Goal: Task Accomplishment & Management: Complete application form

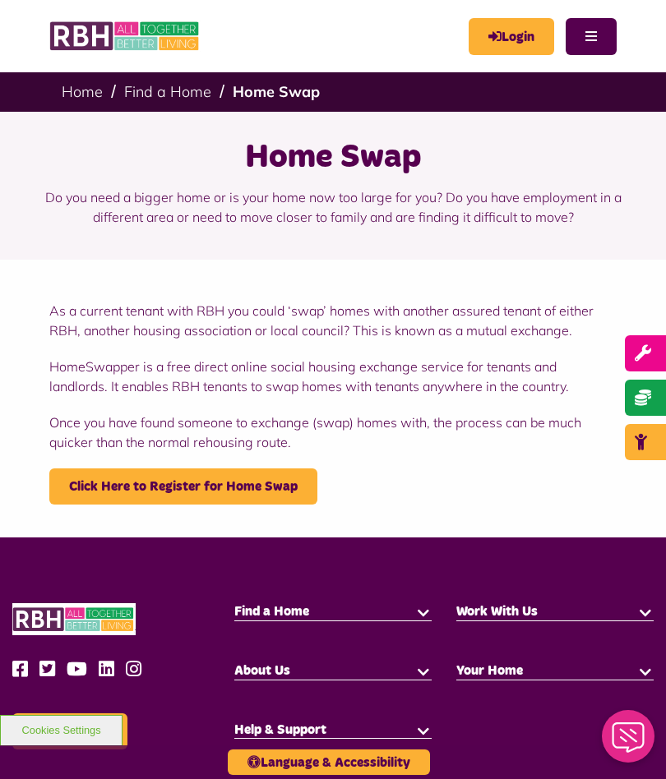
click at [225, 486] on link "Click Here to Register for Home Swap" at bounding box center [183, 487] width 268 height 36
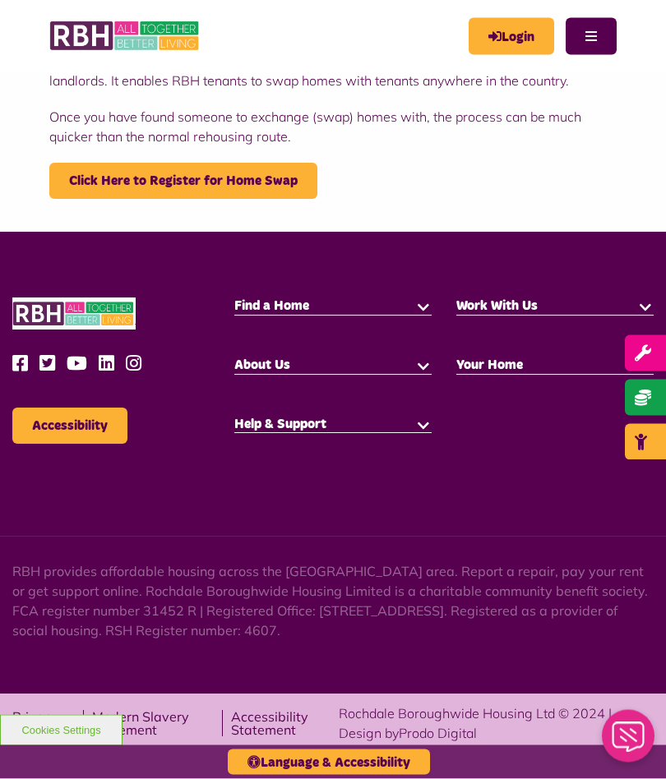
scroll to position [307, 0]
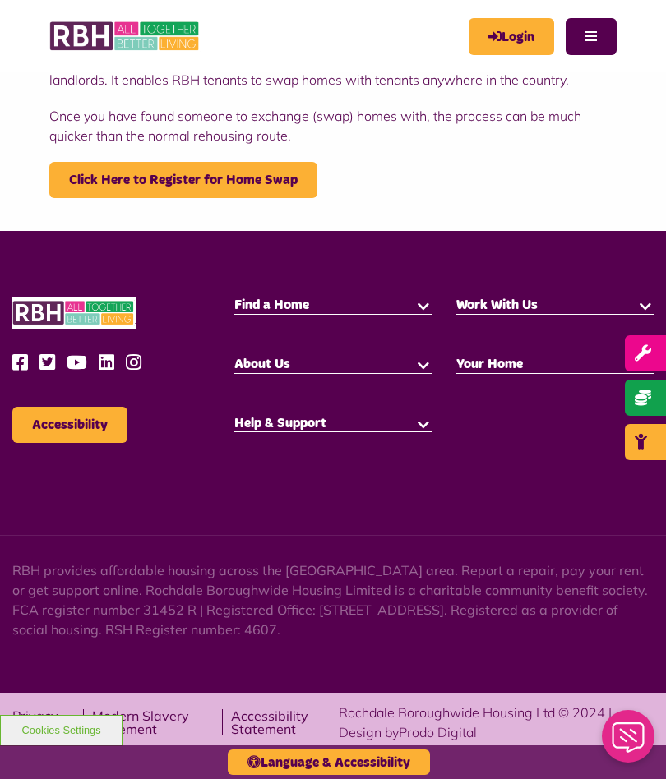
click at [193, 174] on link "Click Here to Register for Home Swap" at bounding box center [183, 180] width 268 height 36
click at [505, 32] on link "Login" at bounding box center [512, 36] width 86 height 37
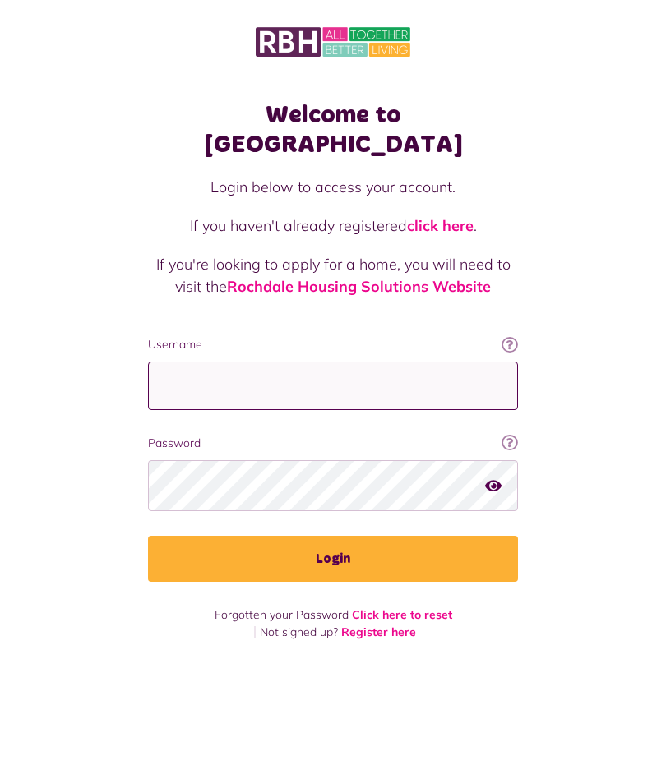
click at [393, 362] on input "Username" at bounding box center [333, 386] width 370 height 49
type input "**********"
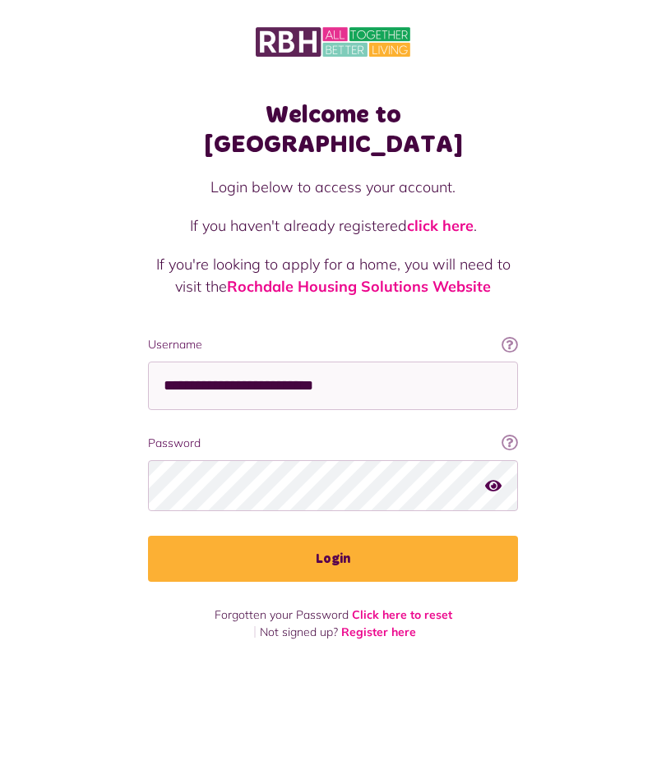
click at [369, 536] on button "Login" at bounding box center [333, 559] width 370 height 46
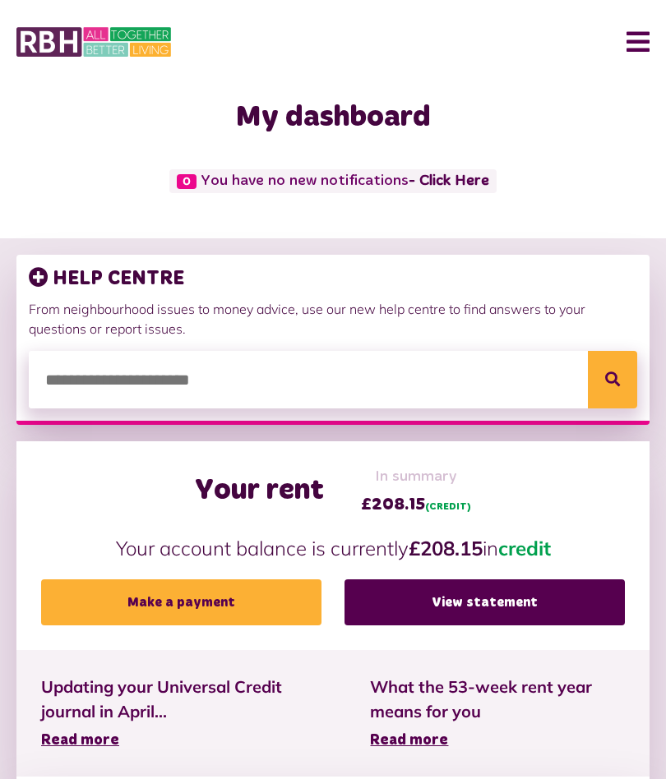
click at [613, 367] on button "Search" at bounding box center [612, 380] width 49 height 58
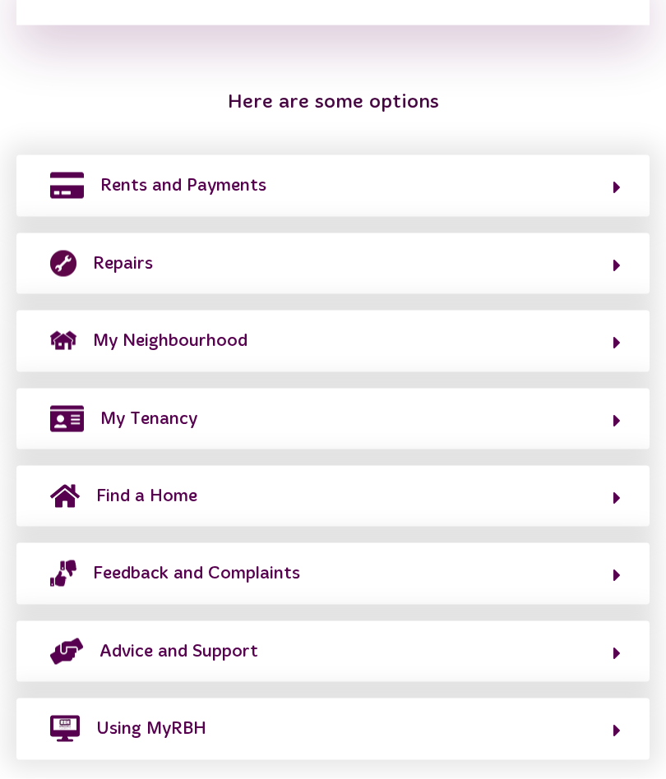
scroll to position [407, 0]
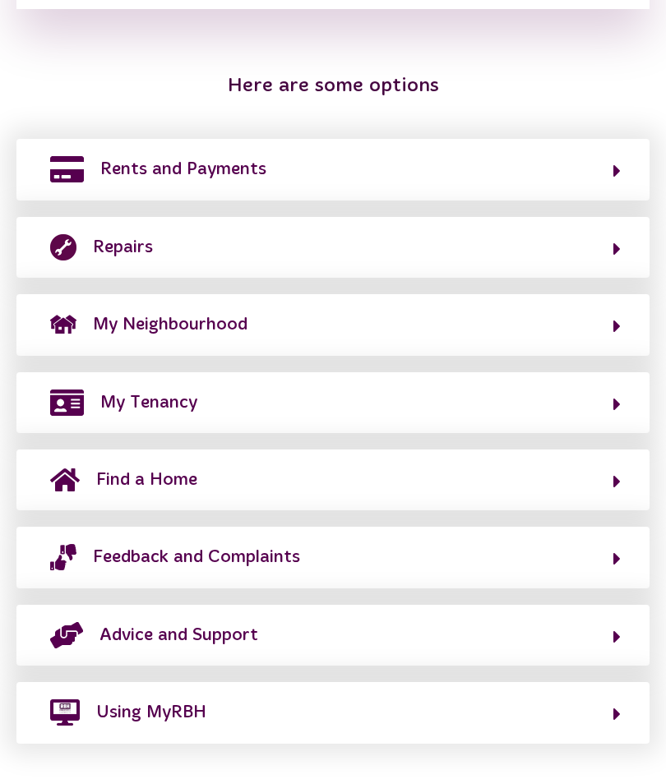
click at [480, 478] on button "Find a Home" at bounding box center [332, 480] width 575 height 28
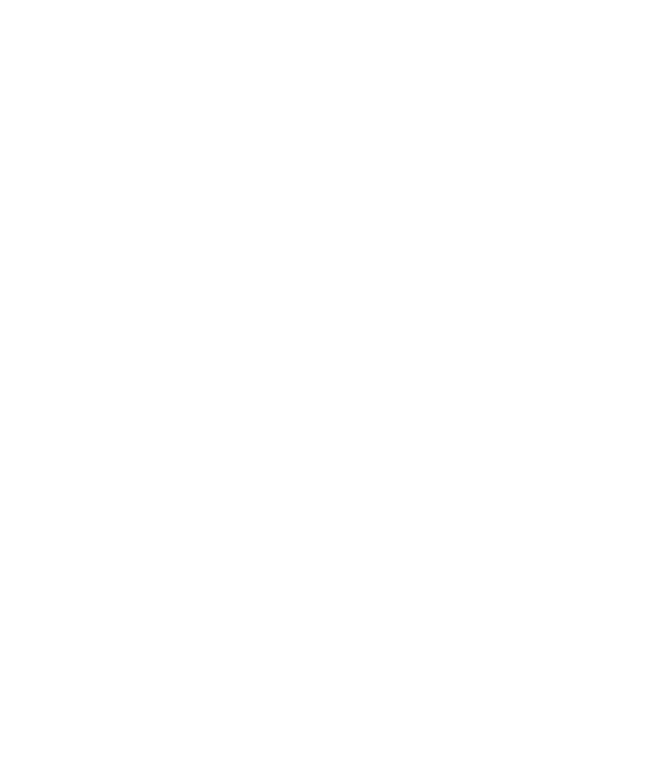
scroll to position [127, 0]
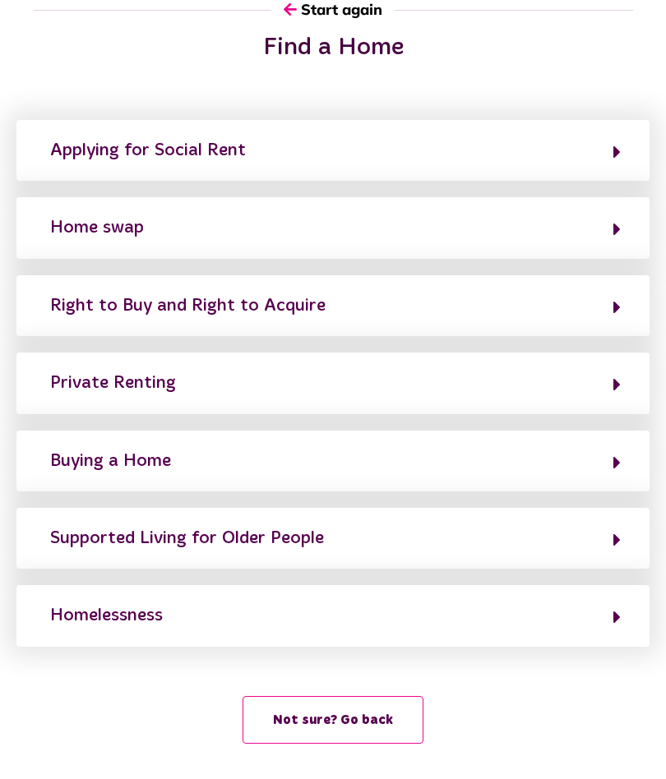
click at [574, 229] on button "Home swap" at bounding box center [332, 228] width 575 height 28
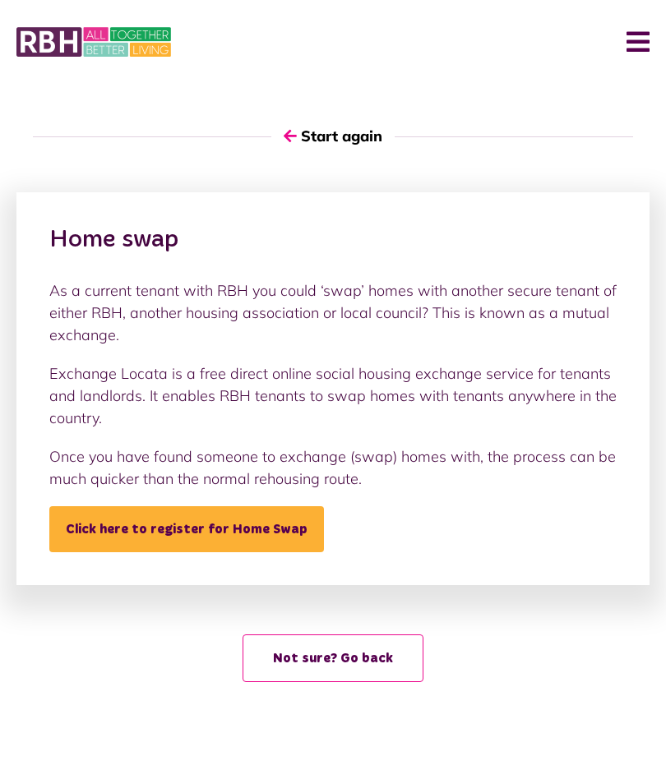
click at [233, 512] on link "Click here to register for Home Swap" at bounding box center [186, 529] width 275 height 46
click at [226, 519] on link "Click here to register for Home Swap" at bounding box center [186, 529] width 275 height 46
